Goal: Task Accomplishment & Management: Use online tool/utility

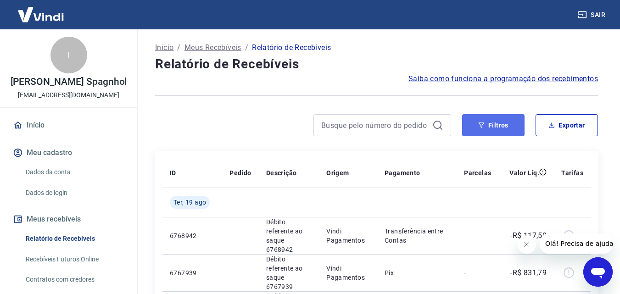
click at [481, 129] on button "Filtros" at bounding box center [493, 125] width 62 height 22
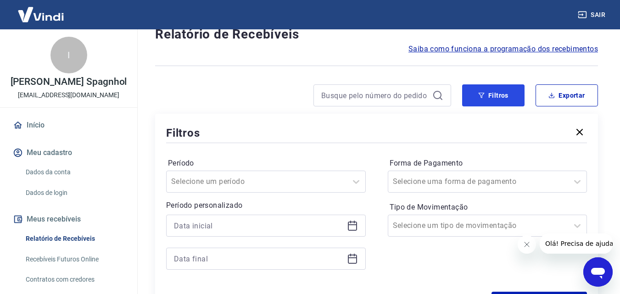
scroll to position [46, 0]
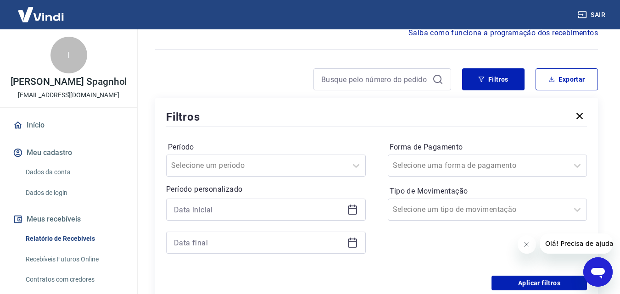
click at [356, 207] on icon at bounding box center [352, 209] width 11 height 11
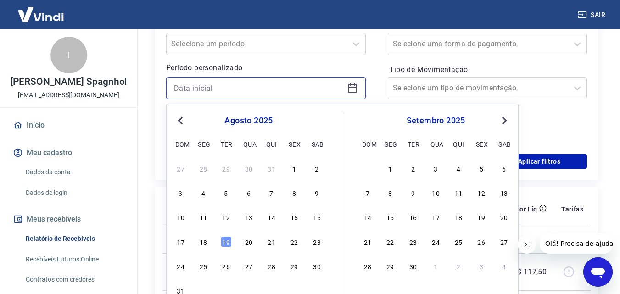
scroll to position [184, 0]
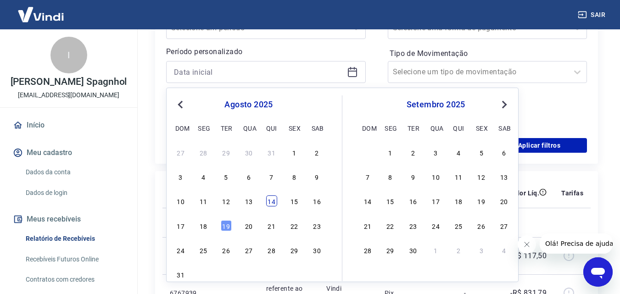
click at [271, 203] on div "14" at bounding box center [271, 200] width 11 height 11
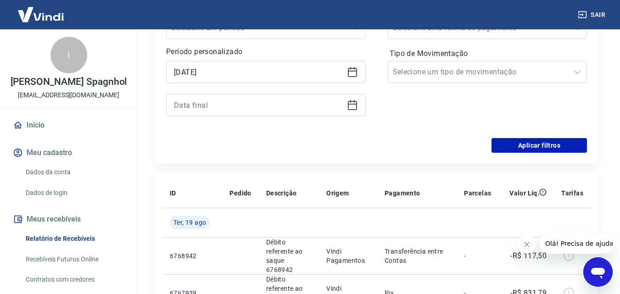
type input "[DATE]"
click at [352, 101] on icon at bounding box center [352, 105] width 9 height 9
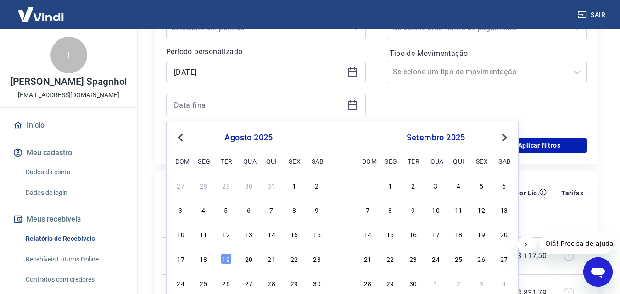
click at [296, 243] on div "27 28 29 30 31 1 2 3 4 5 6 7 8 9 10 11 12 13 14 15 16 17 18 19 20 21 22 23 24 2…" at bounding box center [249, 247] width 150 height 136
click at [290, 236] on div "15" at bounding box center [294, 234] width 11 height 11
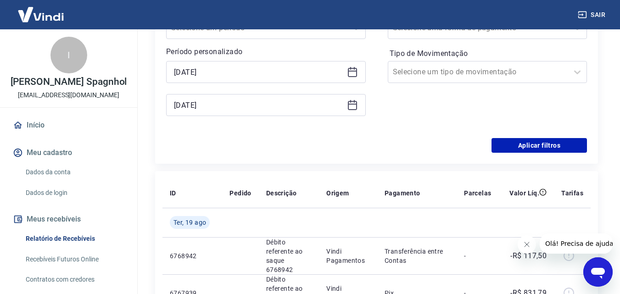
type input "[DATE]"
click at [535, 147] on button "Aplicar filtros" at bounding box center [538, 145] width 95 height 15
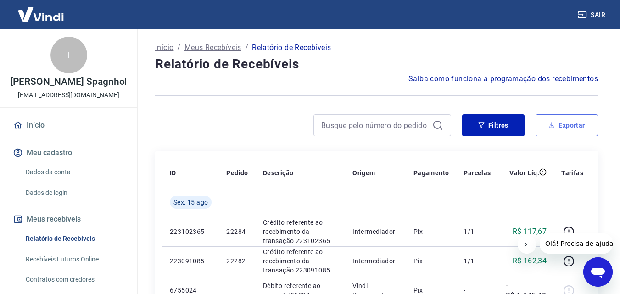
click at [580, 128] on button "Exportar" at bounding box center [567, 125] width 62 height 22
type input "[DATE]"
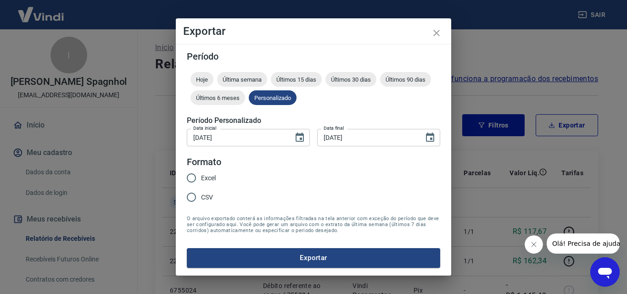
click at [211, 171] on label "Excel" at bounding box center [199, 177] width 34 height 19
click at [201, 171] on input "Excel" at bounding box center [191, 177] width 19 height 19
radio input "true"
click at [234, 252] on button "Exportar" at bounding box center [313, 257] width 253 height 19
